Goal: Task Accomplishment & Management: Manage account settings

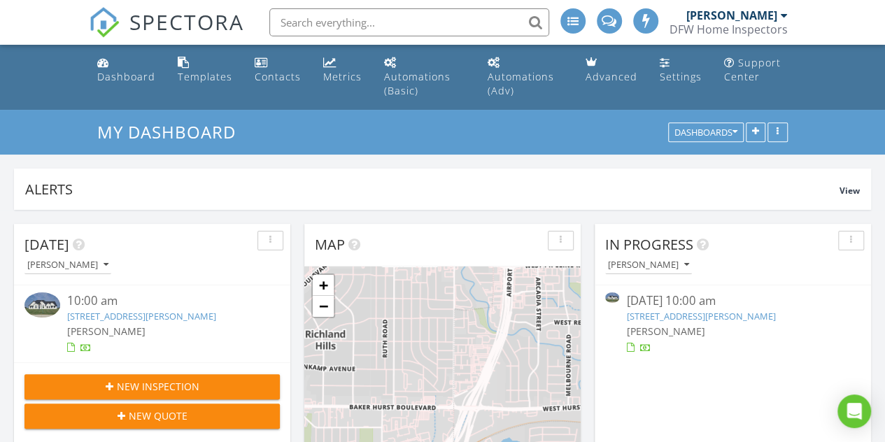
scroll to position [7, 7]
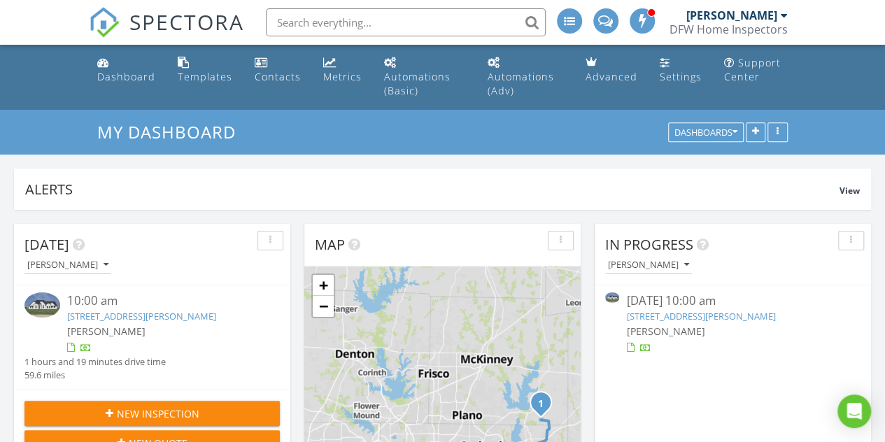
click at [123, 318] on link "1306 Carter Dr, Royse City, TX 75189" at bounding box center [141, 316] width 149 height 13
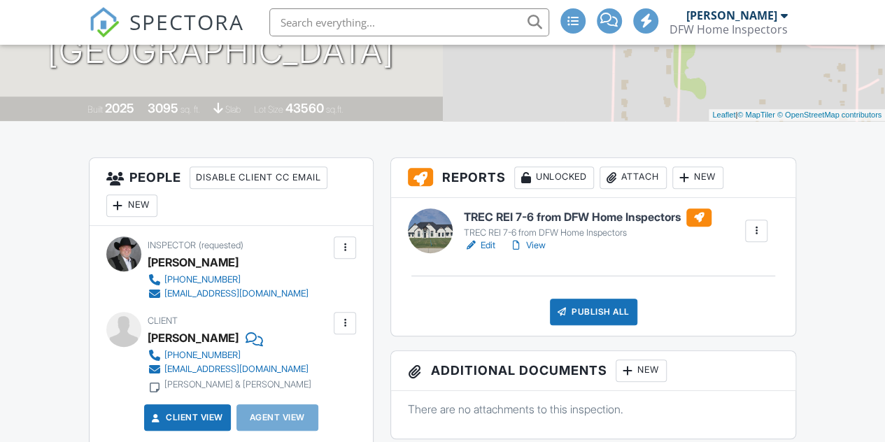
scroll to position [281, 0]
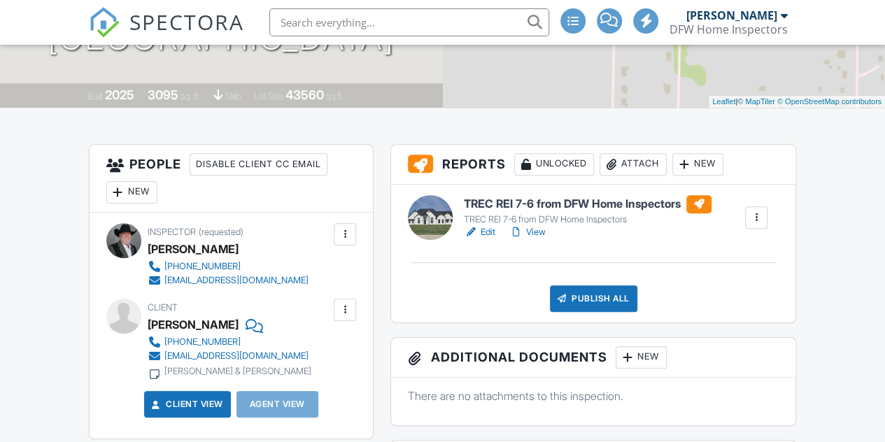
click at [537, 239] on link "View" at bounding box center [528, 232] width 36 height 14
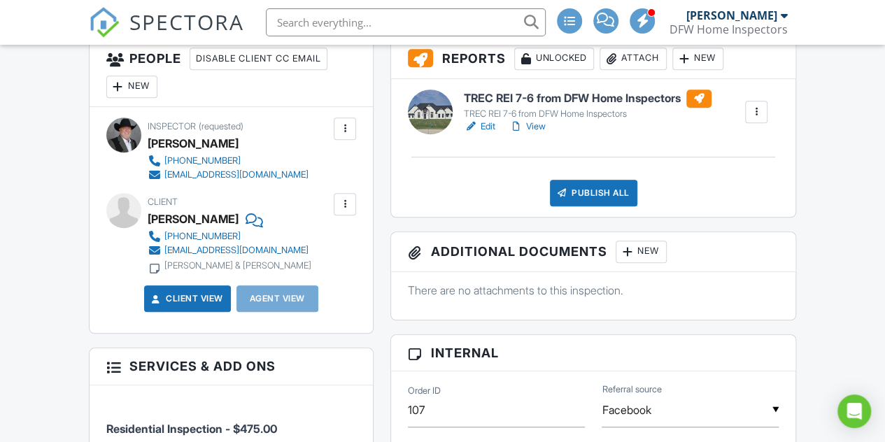
scroll to position [392, 0]
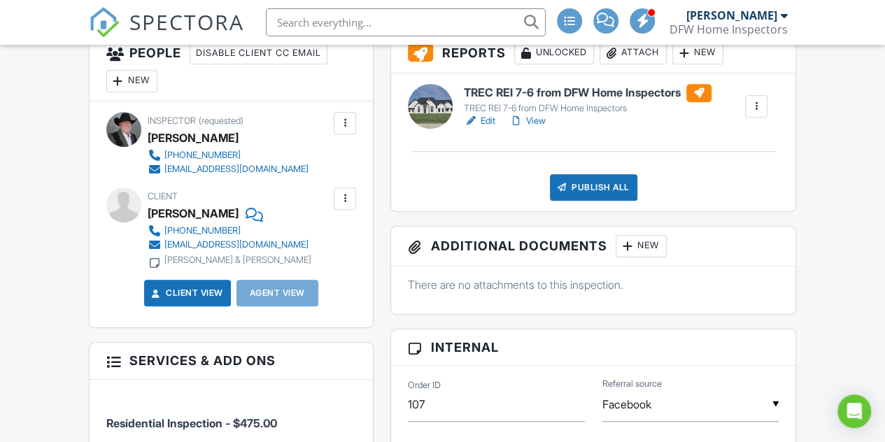
click at [536, 128] on link "View" at bounding box center [528, 121] width 36 height 14
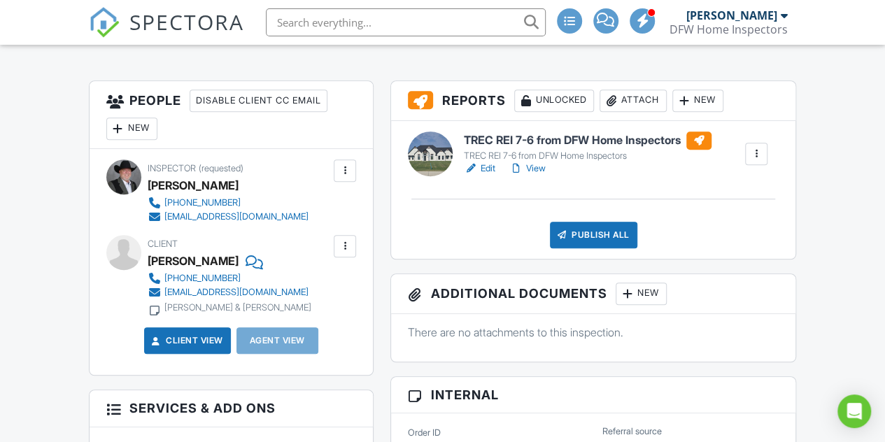
click at [542, 176] on link "View" at bounding box center [528, 169] width 36 height 14
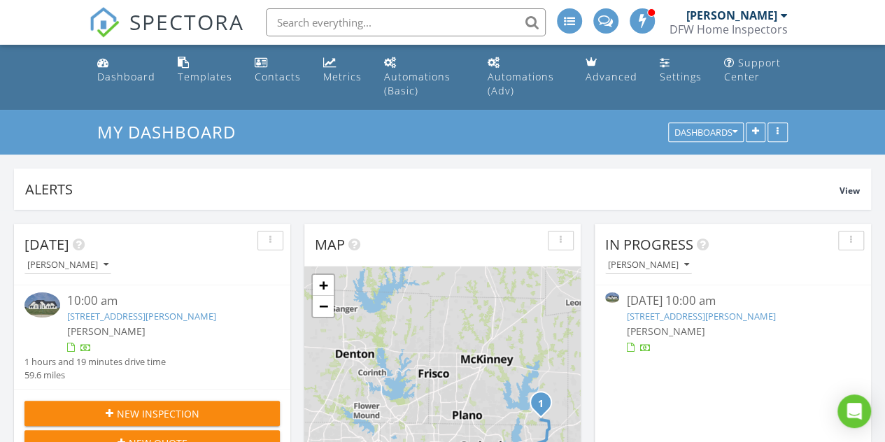
click at [783, 19] on div at bounding box center [784, 15] width 7 height 11
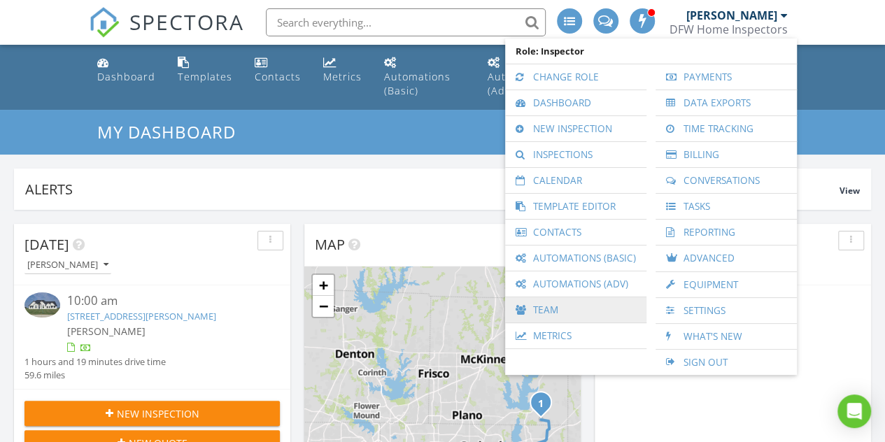
click at [547, 309] on link "Team" at bounding box center [575, 309] width 127 height 25
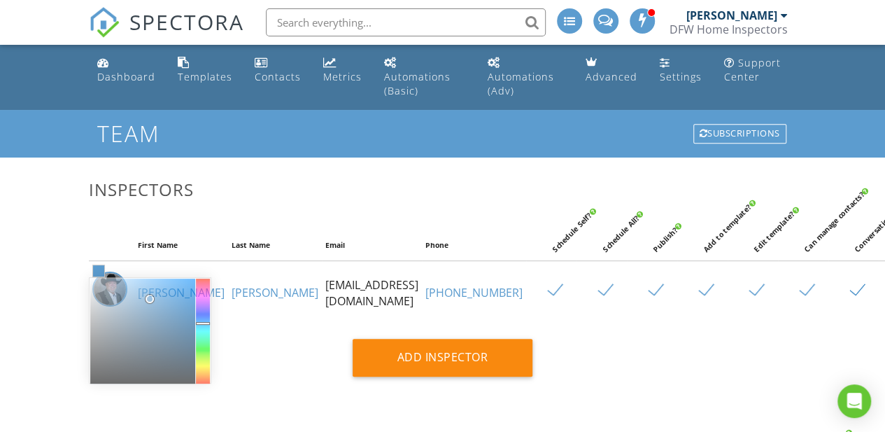
click at [94, 276] on span at bounding box center [98, 270] width 11 height 11
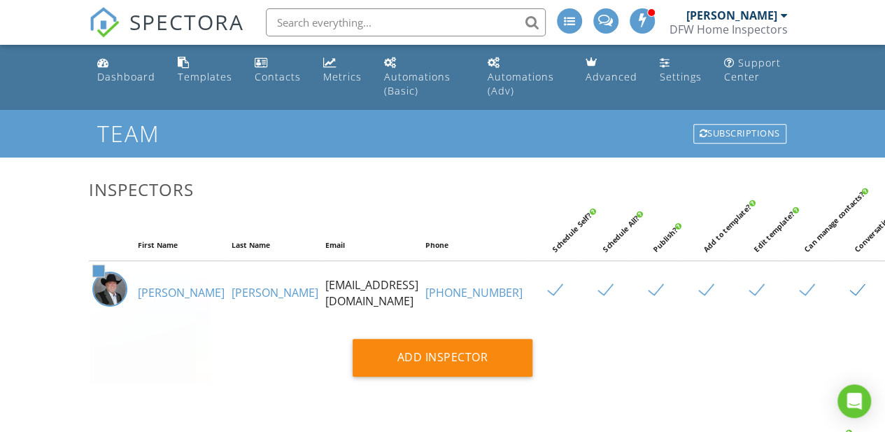
click at [322, 285] on td "[EMAIL_ADDRESS][DOMAIN_NAME]" at bounding box center [372, 293] width 100 height 64
click at [322, 307] on td "[EMAIL_ADDRESS][DOMAIN_NAME]" at bounding box center [372, 293] width 100 height 64
click at [672, 78] on div "Settings" at bounding box center [681, 76] width 42 height 13
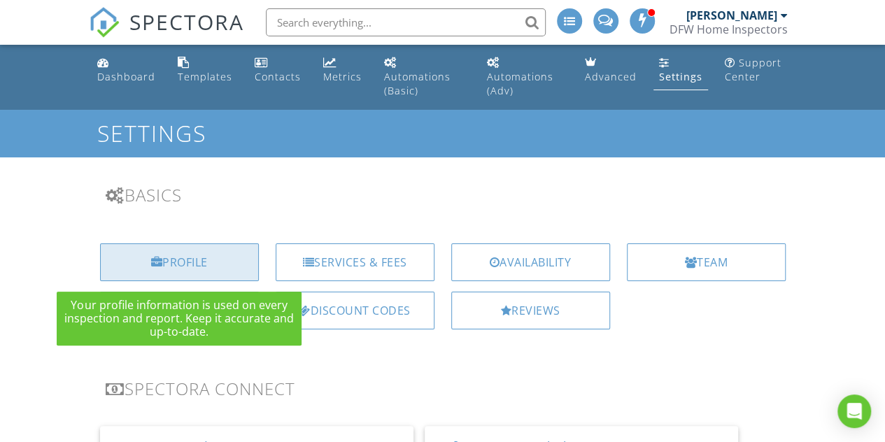
click at [188, 260] on div "Profile" at bounding box center [179, 263] width 159 height 38
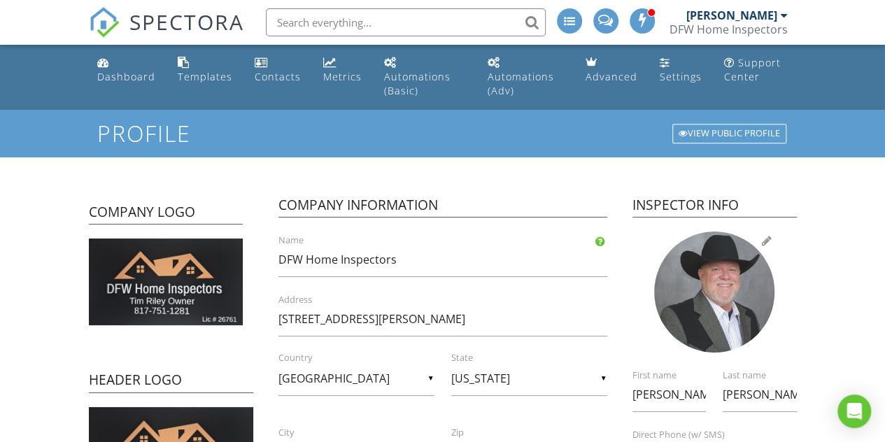
click at [713, 288] on div at bounding box center [714, 292] width 121 height 121
type input "C:\fakepath\1000028620.jpg"
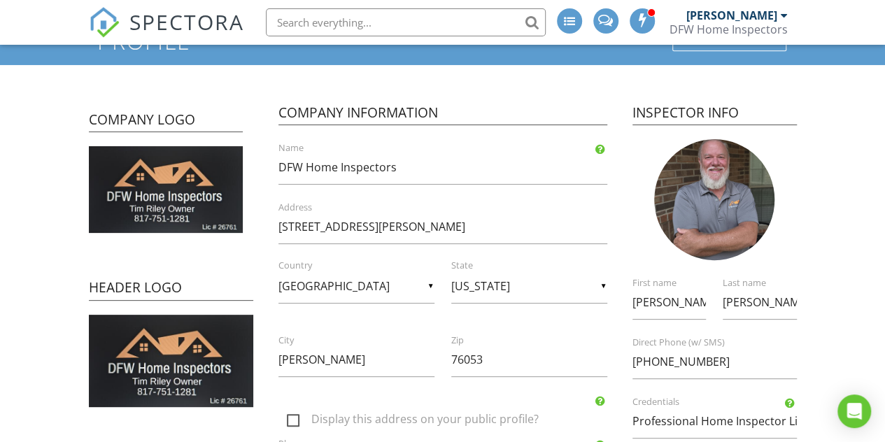
scroll to position [112, 0]
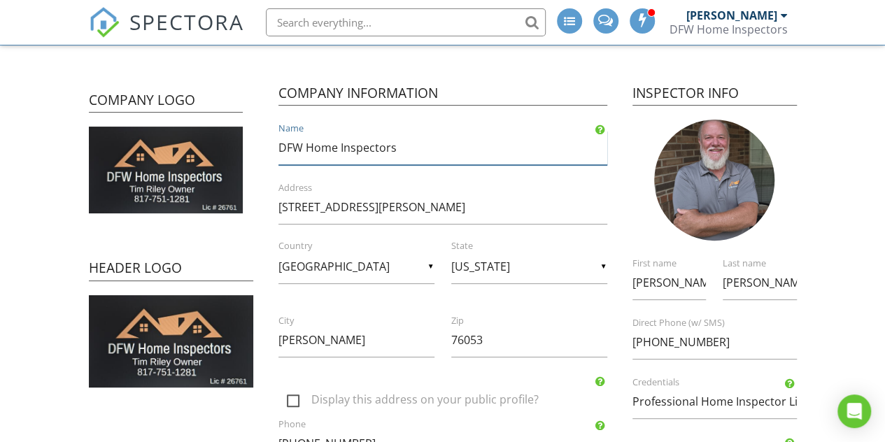
click at [413, 146] on input "DFW Home Inspectors" at bounding box center [443, 148] width 329 height 34
type input "D"
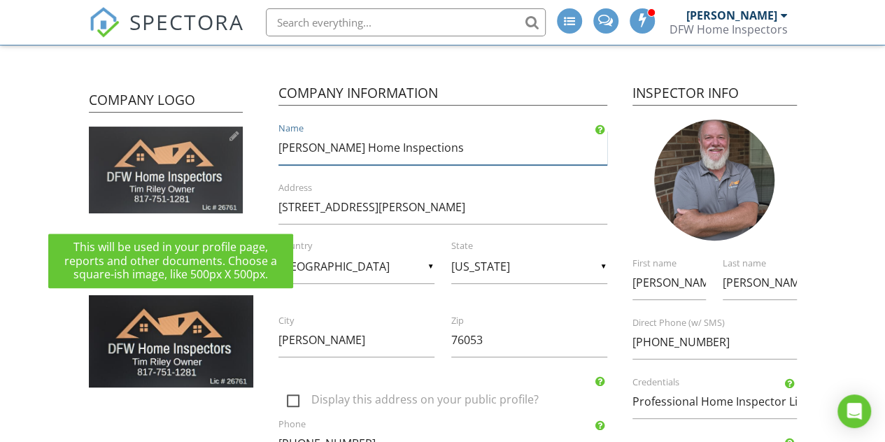
type input "[PERSON_NAME] Home Inspections"
click at [178, 167] on img at bounding box center [166, 170] width 154 height 87
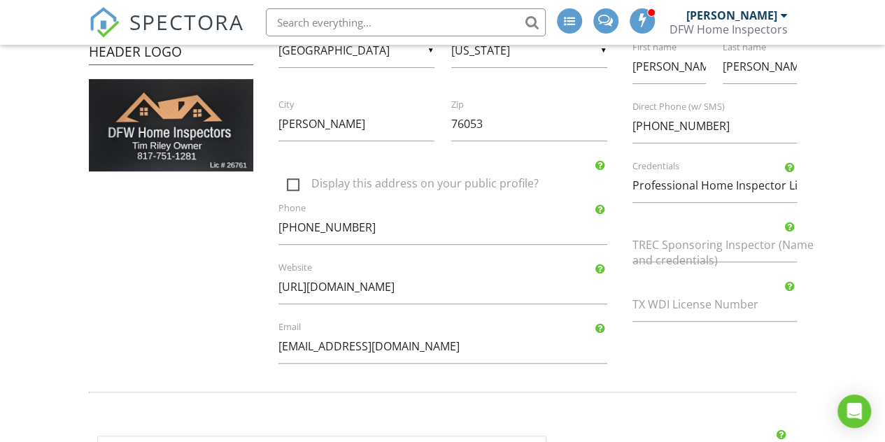
scroll to position [329, 0]
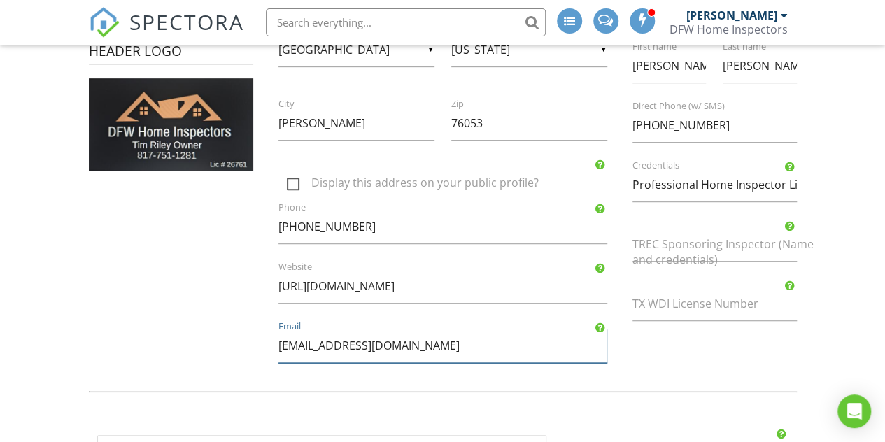
click at [446, 346] on input "dfwhomeinspectors@gmail.com" at bounding box center [443, 346] width 329 height 34
type input "d"
type input "[EMAIL_ADDRESS][DOMAIN_NAME]"
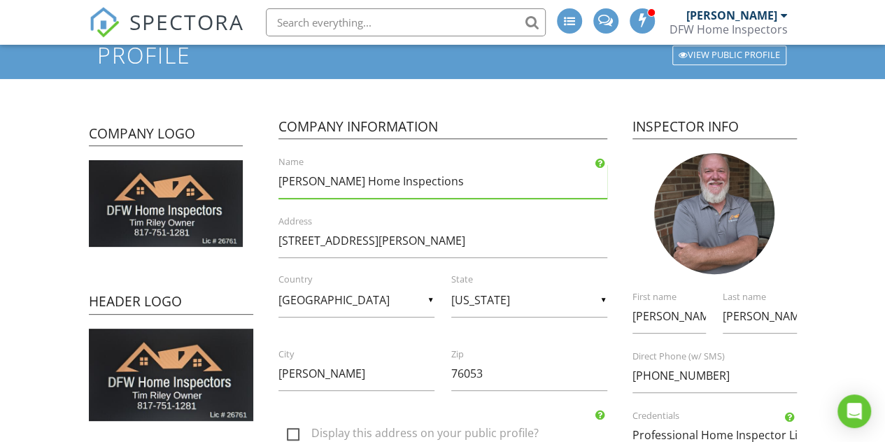
scroll to position [77, 0]
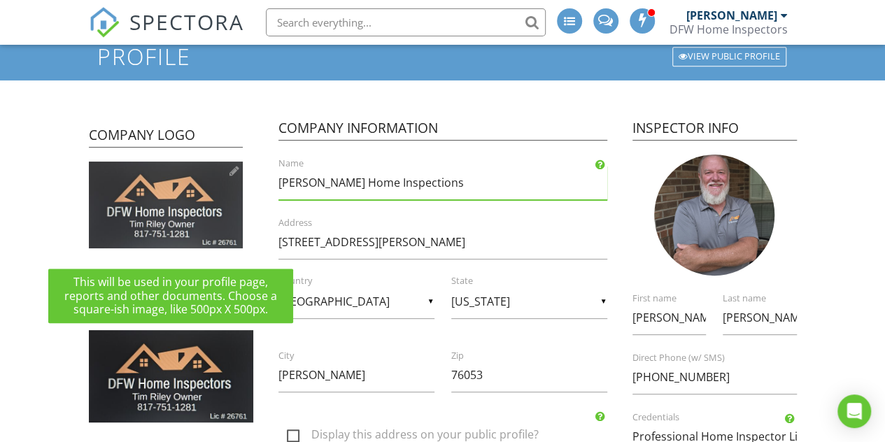
click at [234, 171] on div at bounding box center [235, 170] width 10 height 11
type input "C:\fakepath\front_fullcolor_1024x599.png"
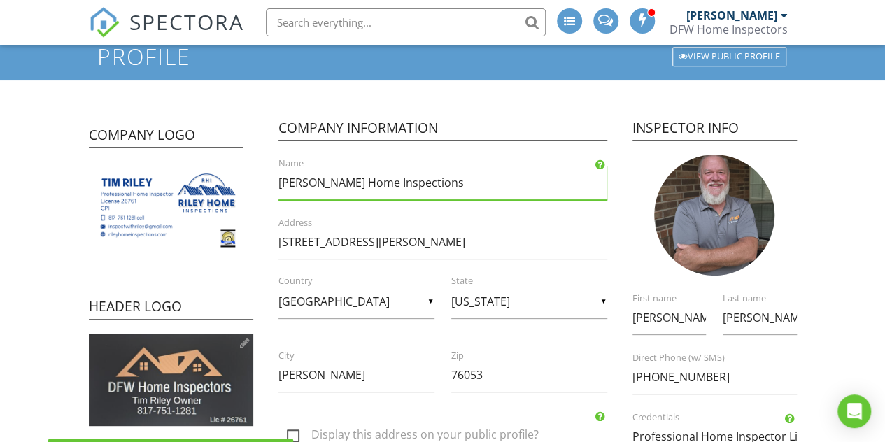
click at [244, 342] on div at bounding box center [245, 342] width 10 height 11
type input "C:\fakepath\back_fullcolor_1024x599.png"
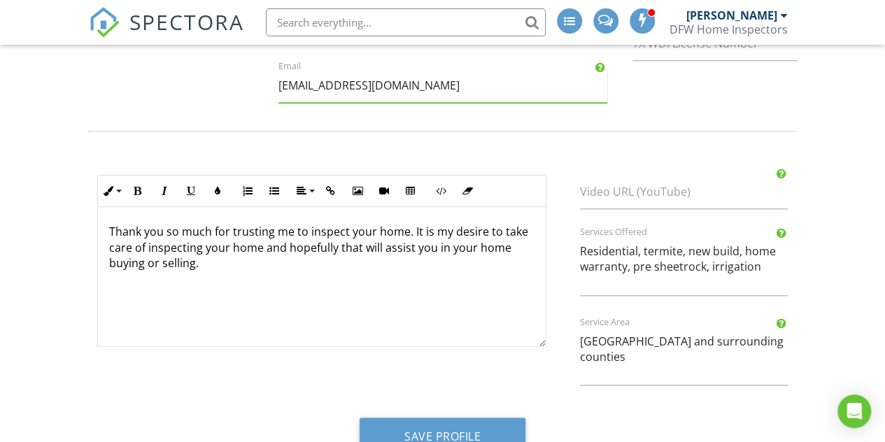
scroll to position [623, 0]
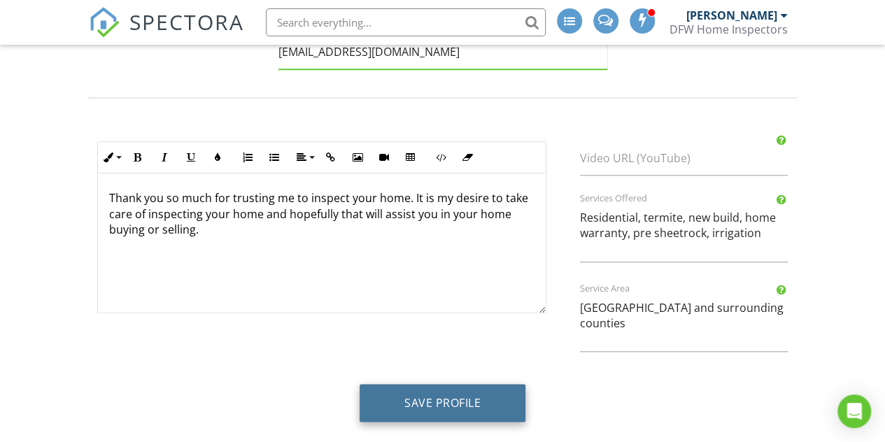
click at [438, 393] on button "Save Profile" at bounding box center [443, 403] width 166 height 38
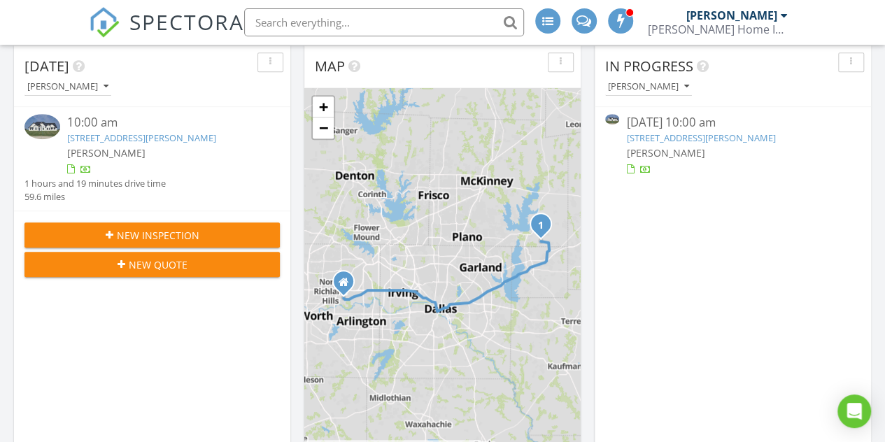
scroll to position [364, 0]
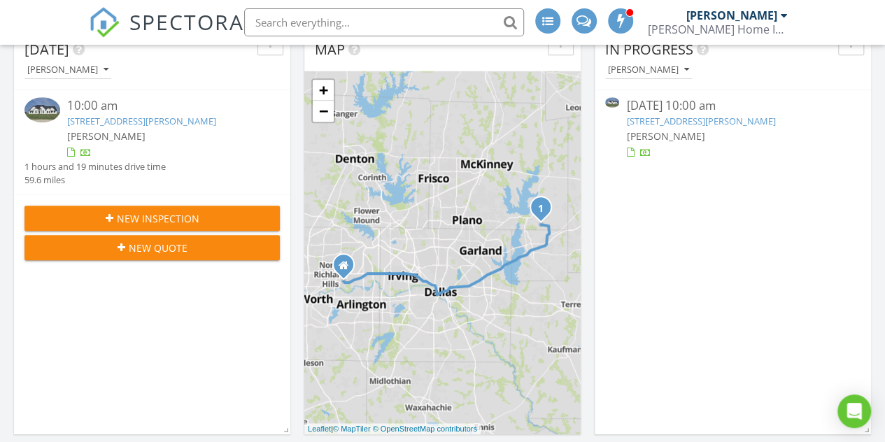
click at [150, 120] on link "1306 Carter Dr, Royse City, TX 75189" at bounding box center [141, 121] width 149 height 13
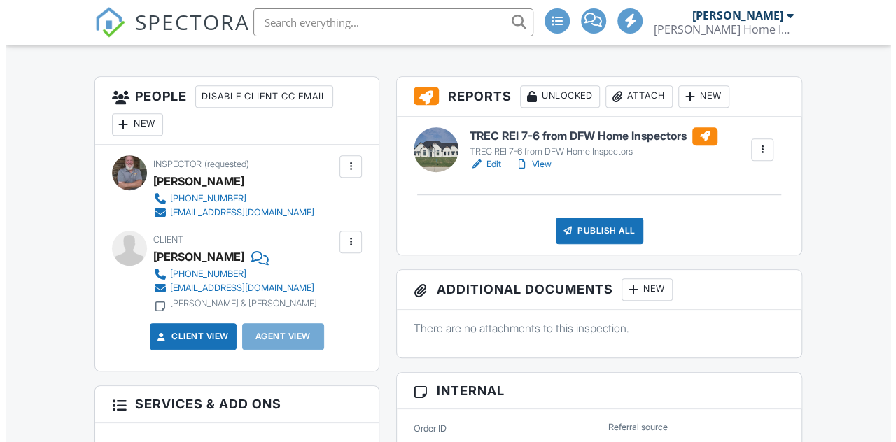
scroll to position [364, 0]
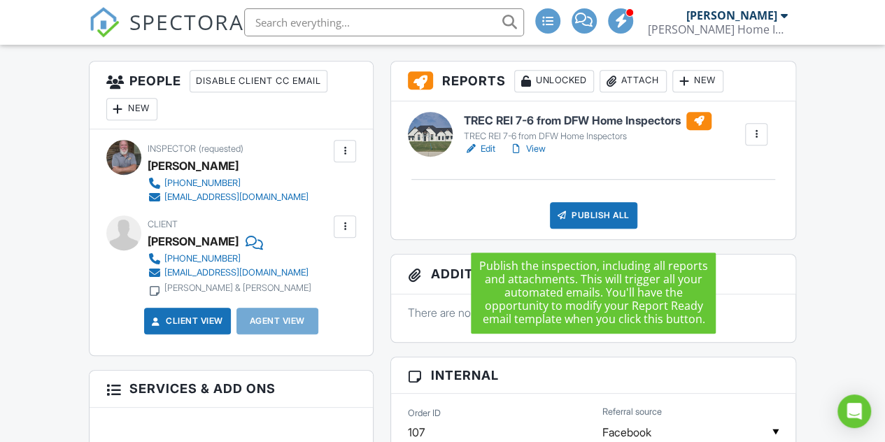
click at [598, 223] on div "Publish All" at bounding box center [593, 215] width 87 height 27
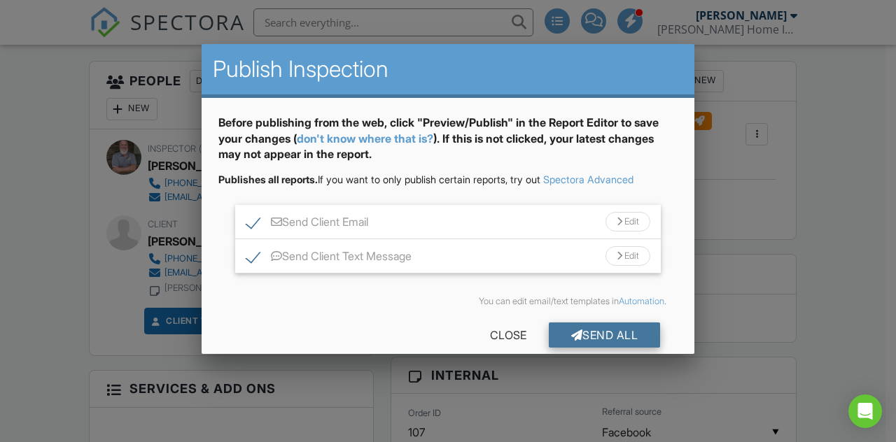
click at [591, 338] on div "Send All" at bounding box center [605, 335] width 112 height 25
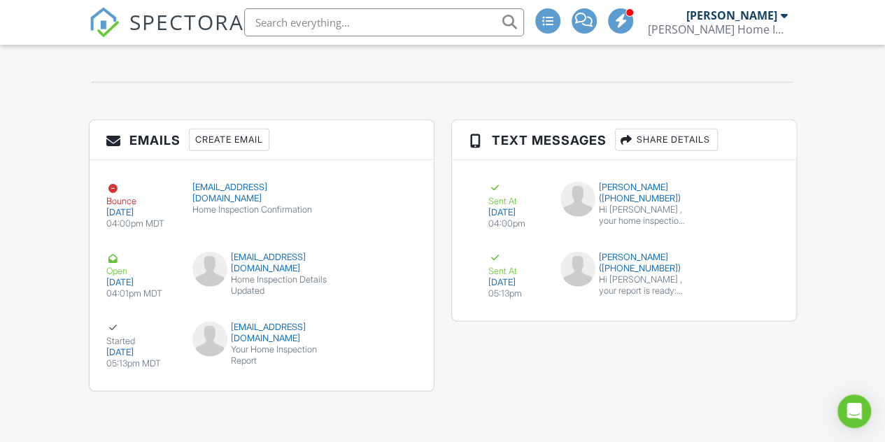
scroll to position [1660, 0]
